Goal: Task Accomplishment & Management: Manage account settings

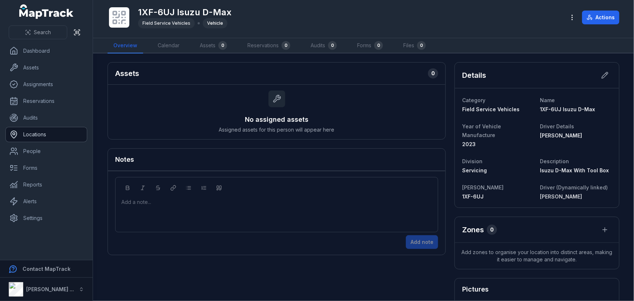
click at [42, 136] on link "Locations" at bounding box center [46, 134] width 81 height 15
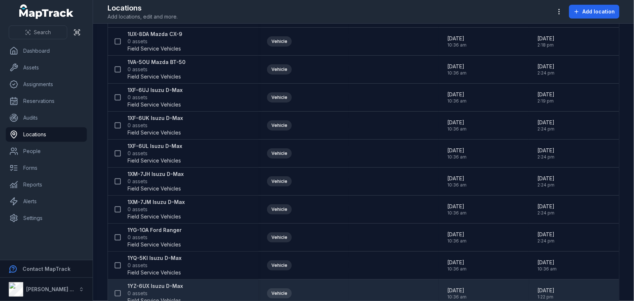
scroll to position [594, 0]
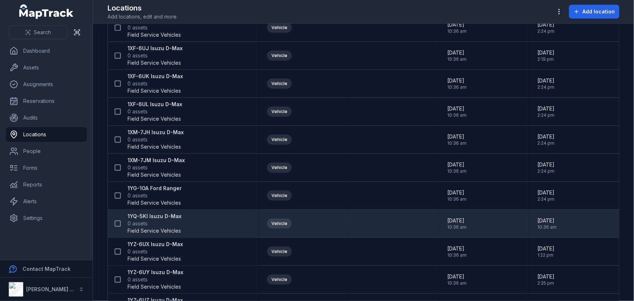
click at [154, 215] on strong "1YQ-5KI Isuzu D-Max" at bounding box center [155, 216] width 54 height 7
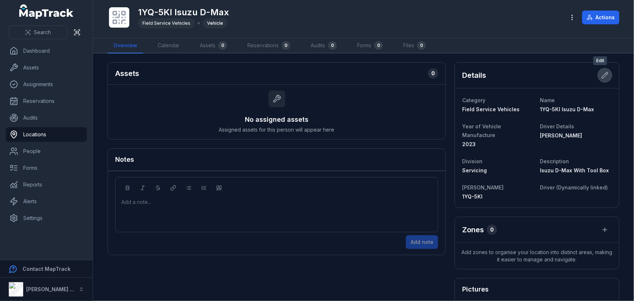
click at [602, 75] on icon at bounding box center [605, 75] width 6 height 6
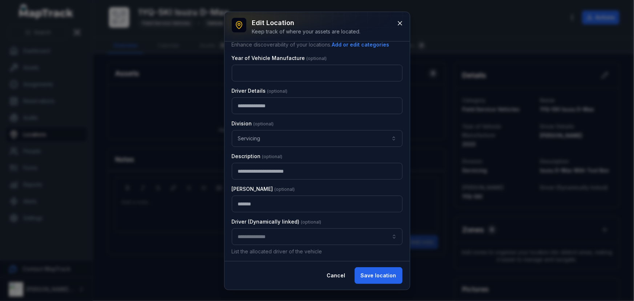
scroll to position [71, 0]
click at [254, 236] on input "location-edit:cf[d6683de5-f620-451f-9d8c-49da64e7b9fb]-label" at bounding box center [317, 236] width 171 height 17
click at [259, 255] on span "[PERSON_NAME]" at bounding box center [259, 254] width 41 height 7
type input "**********"
click at [371, 273] on button "Save location" at bounding box center [379, 275] width 48 height 17
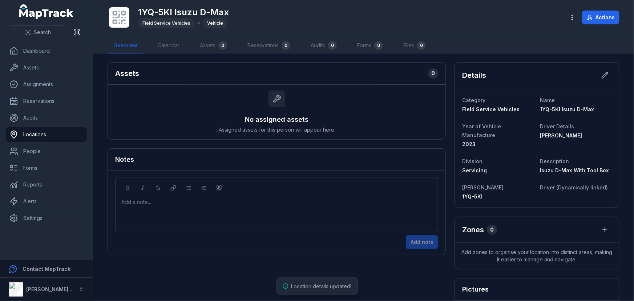
click at [4, 201] on nav "Dashboard Assets Assignments Reservations Audits Locations People Forms Reports…" at bounding box center [46, 152] width 93 height 216
